Goal: Task Accomplishment & Management: Use online tool/utility

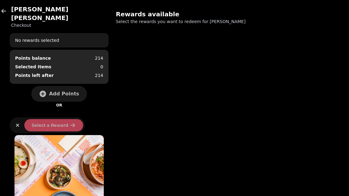
click at [2, 10] on icon "button" at bounding box center [4, 11] width 6 height 6
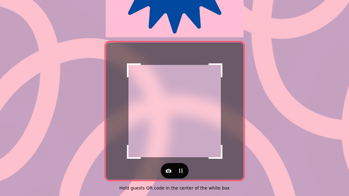
scroll to position [126, 0]
click at [169, 173] on button "button" at bounding box center [168, 171] width 12 height 12
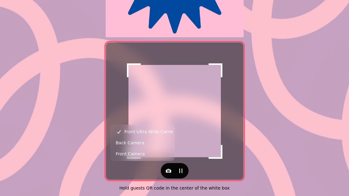
click at [142, 139] on button "Back Camera" at bounding box center [142, 142] width 61 height 11
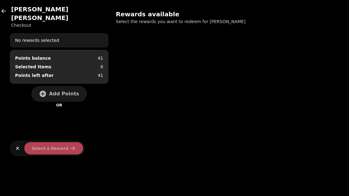
click at [70, 91] on span "Add Points" at bounding box center [64, 93] width 30 height 5
click at [66, 90] on button "Add Points" at bounding box center [58, 93] width 55 height 15
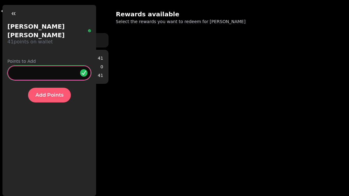
click at [50, 66] on input "*" at bounding box center [49, 73] width 84 height 15
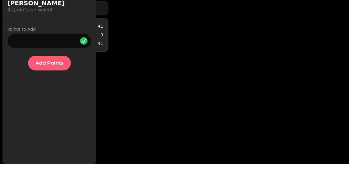
click at [54, 93] on span "Add Points" at bounding box center [49, 95] width 28 height 5
type input "*"
type input "***"
click at [60, 93] on span "Add Points" at bounding box center [49, 95] width 28 height 5
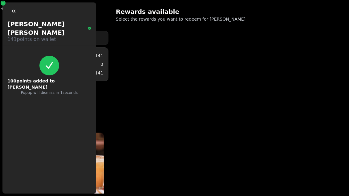
click at [146, 155] on div "[PERSON_NAME] Checkout No rewards selected Points balance 141 Selected Items 0 …" at bounding box center [174, 96] width 349 height 196
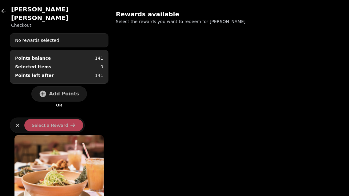
scroll to position [0, 0]
click at [3, 13] on icon "button" at bounding box center [4, 11] width 6 height 6
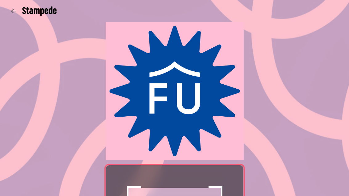
click at [24, 7] on icon at bounding box center [39, 10] width 34 height 9
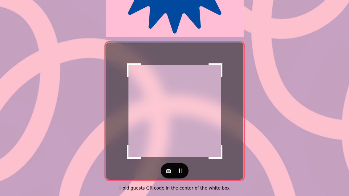
scroll to position [126, 0]
click at [169, 169] on icon "button" at bounding box center [169, 171] width 6 height 4
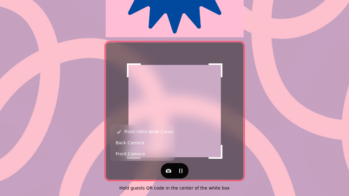
click at [140, 143] on span "Back Camera" at bounding box center [130, 142] width 29 height 7
